Goal: Navigation & Orientation: Find specific page/section

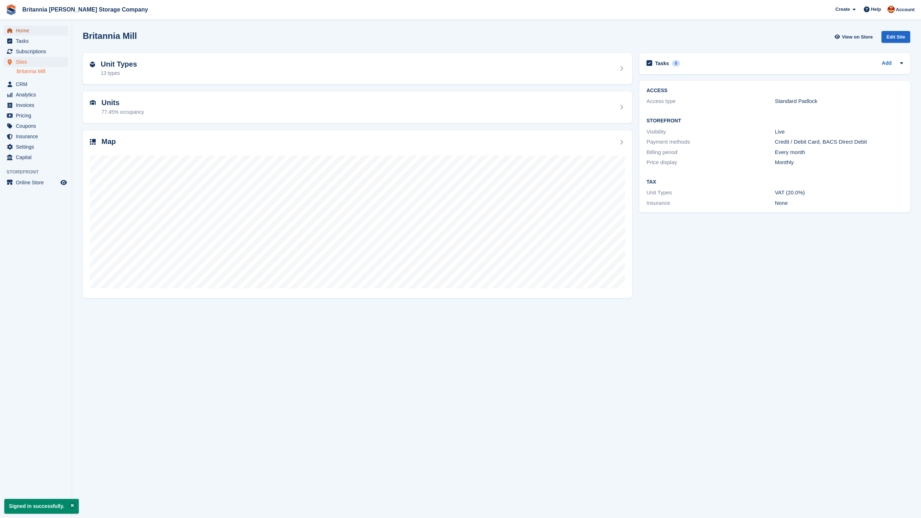
click at [20, 27] on span "Home" at bounding box center [37, 31] width 43 height 10
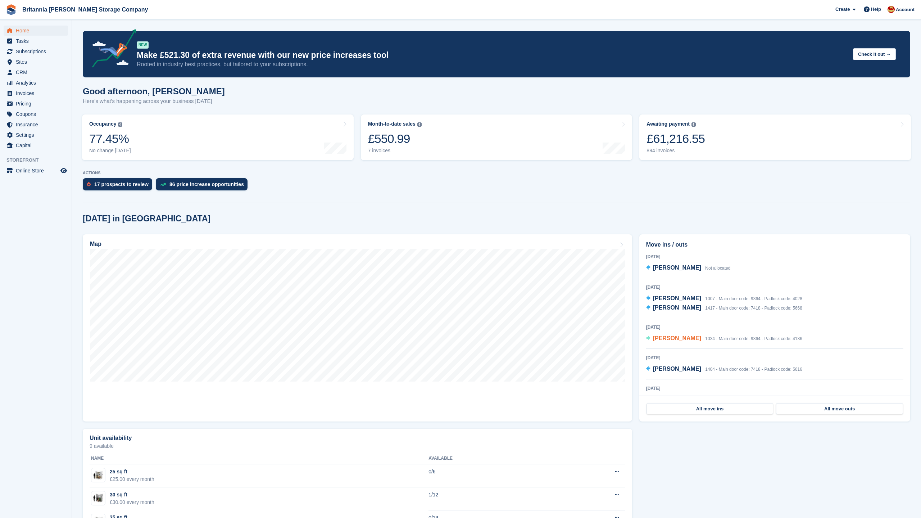
click at [669, 340] on span "[PERSON_NAME]" at bounding box center [677, 338] width 48 height 6
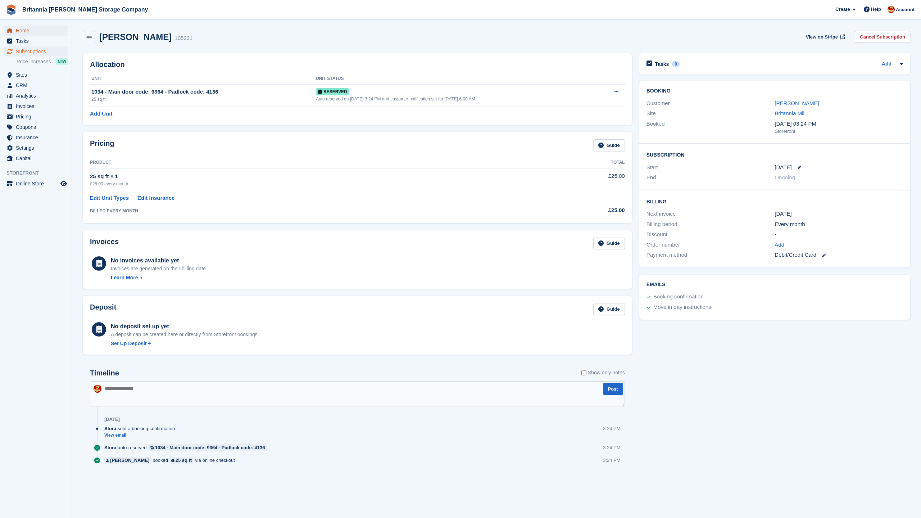
click at [18, 29] on span "Home" at bounding box center [37, 31] width 43 height 10
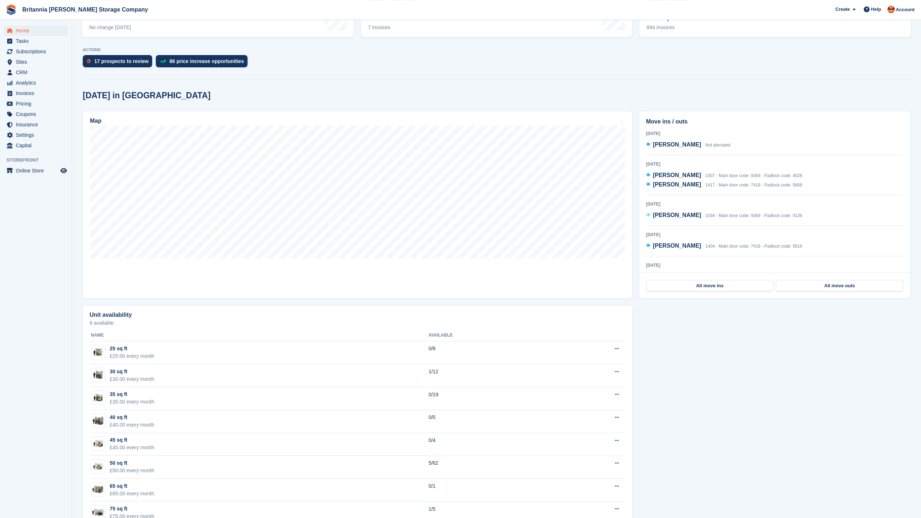
scroll to position [183, 0]
